Goal: Find specific fact: Find specific fact

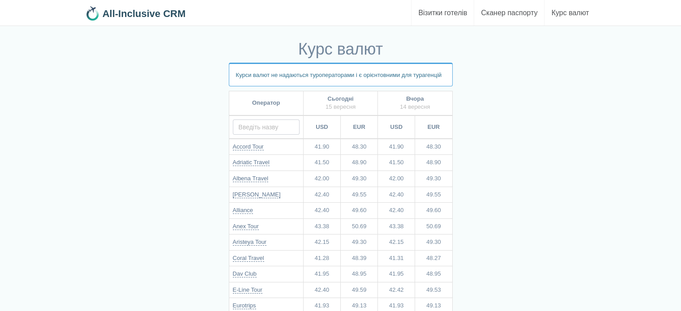
click at [266, 127] on input "text" at bounding box center [266, 127] width 67 height 15
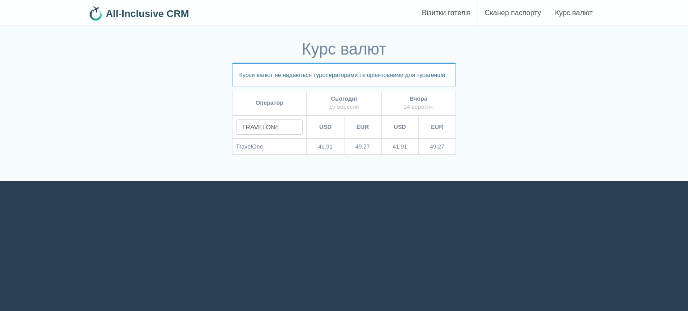
type input "TRAVELONE"
drag, startPoint x: 314, startPoint y: 146, endPoint x: 342, endPoint y: 146, distance: 27.8
click at [342, 146] on td "41.91" at bounding box center [325, 147] width 37 height 16
drag, startPoint x: 352, startPoint y: 145, endPoint x: 371, endPoint y: 147, distance: 19.4
click at [371, 147] on td "49.27" at bounding box center [362, 147] width 37 height 16
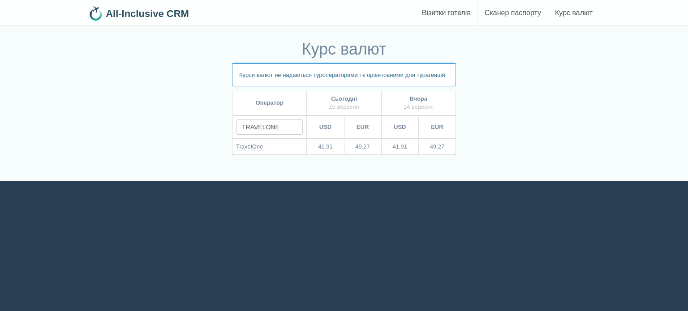
drag, startPoint x: 317, startPoint y: 147, endPoint x: 377, endPoint y: 153, distance: 59.8
click at [377, 153] on tr "TravelOne 41.91 49.27 41.91 49.27" at bounding box center [343, 147] width 223 height 16
click at [377, 153] on td "49.27" at bounding box center [362, 147] width 37 height 16
drag, startPoint x: 372, startPoint y: 145, endPoint x: 354, endPoint y: 143, distance: 17.5
click at [354, 143] on td "49.27" at bounding box center [362, 147] width 37 height 16
